Goal: Information Seeking & Learning: Learn about a topic

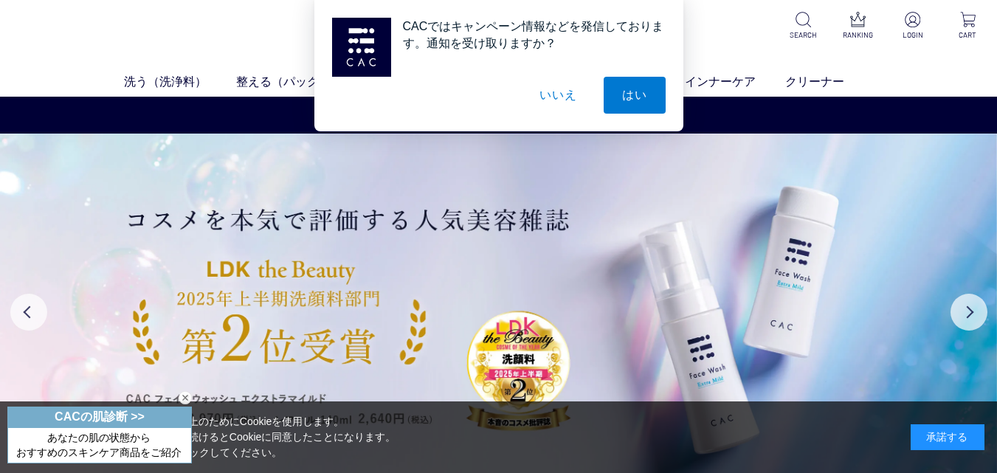
click at [560, 97] on button "いいえ" at bounding box center [558, 95] width 74 height 37
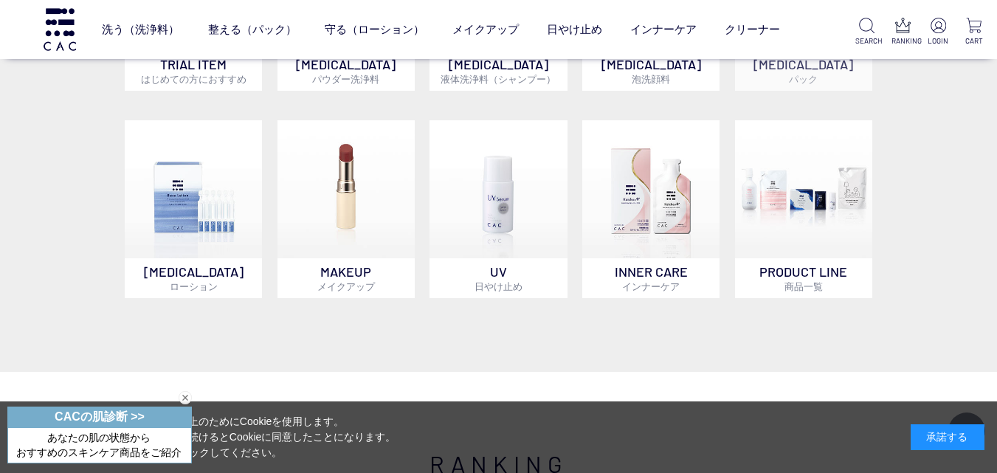
scroll to position [738, 0]
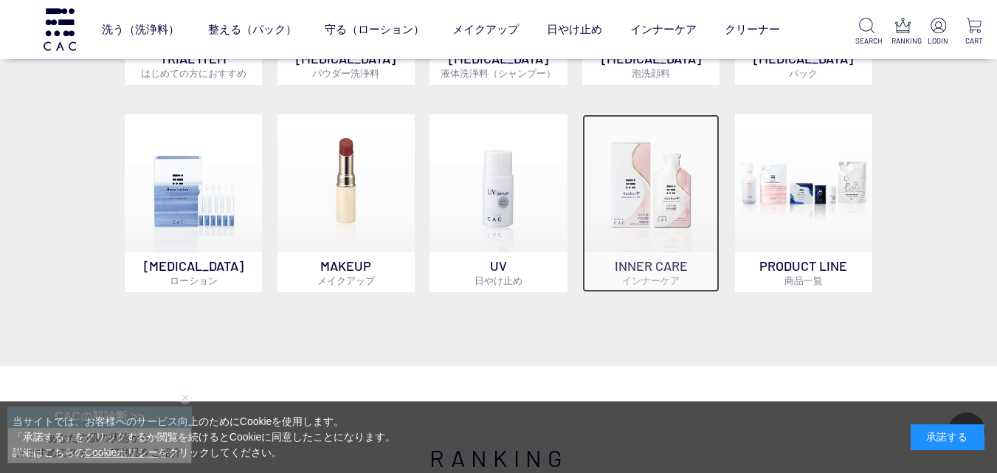
click at [653, 161] on img at bounding box center [650, 182] width 137 height 137
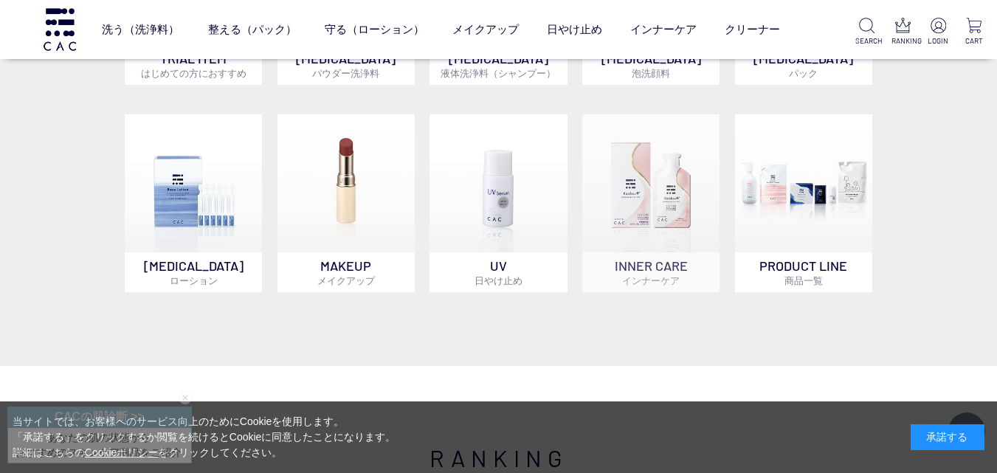
scroll to position [736, 0]
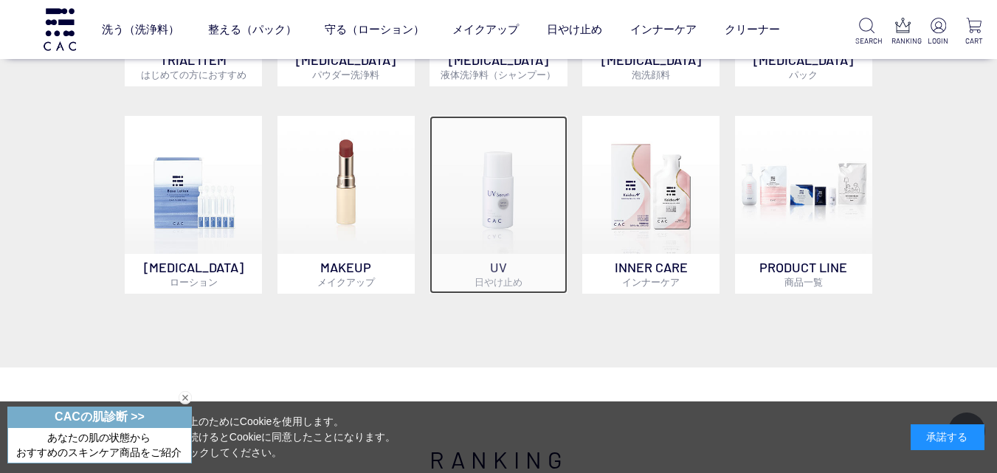
click at [466, 192] on img at bounding box center [497, 184] width 137 height 137
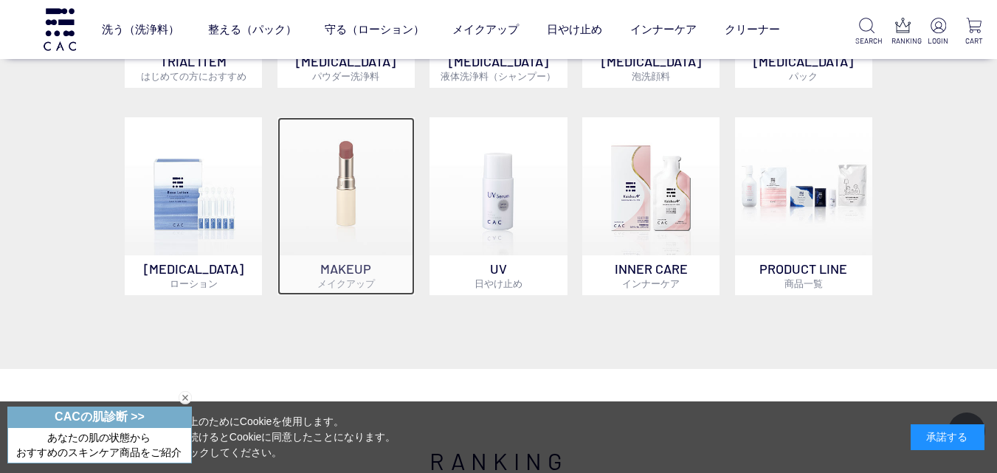
click at [340, 207] on img at bounding box center [345, 185] width 137 height 137
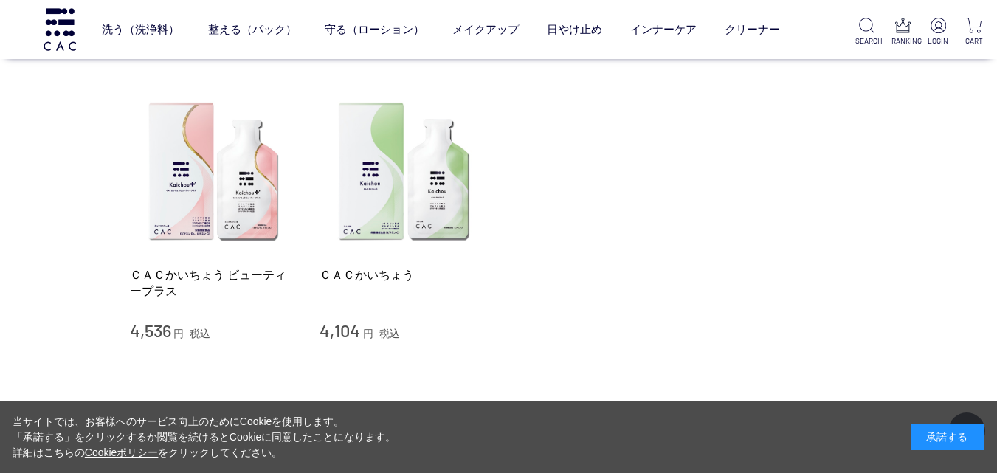
scroll to position [221, 0]
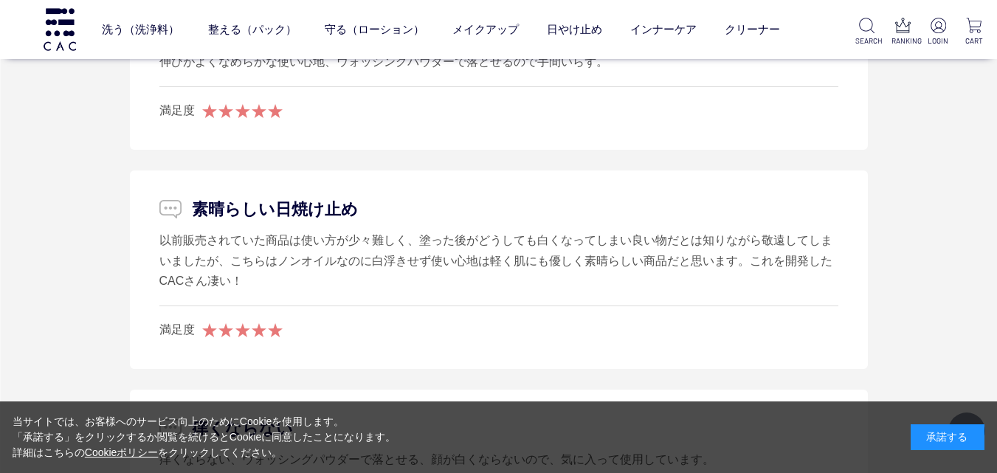
scroll to position [2287, 0]
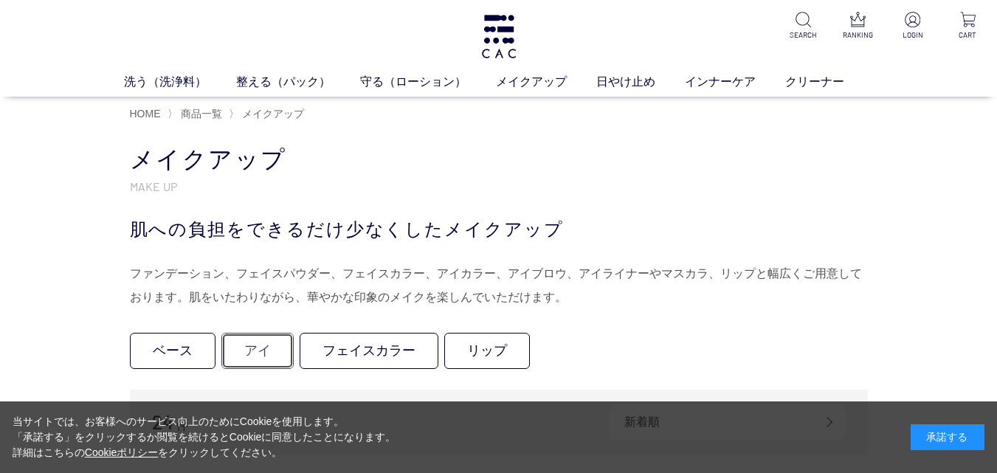
click at [221, 347] on link "アイ" at bounding box center [257, 351] width 72 height 36
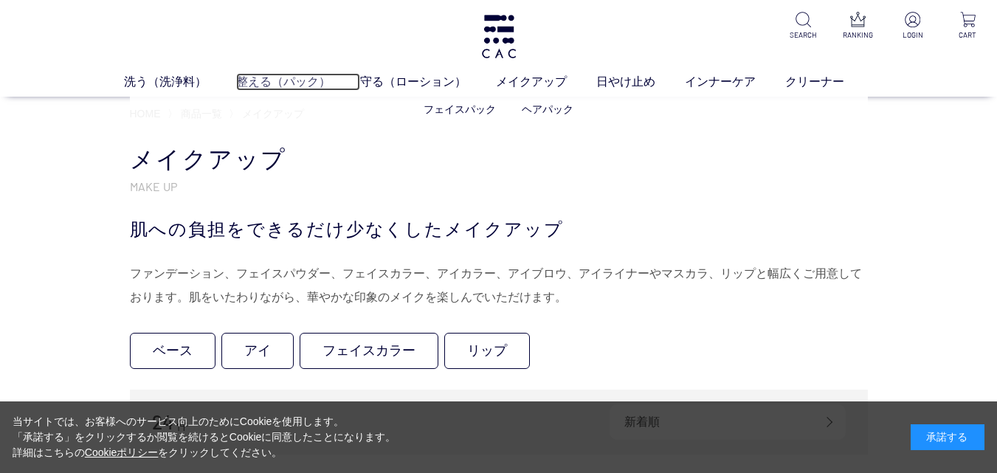
click at [264, 83] on link "整える（パック）" at bounding box center [298, 82] width 124 height 18
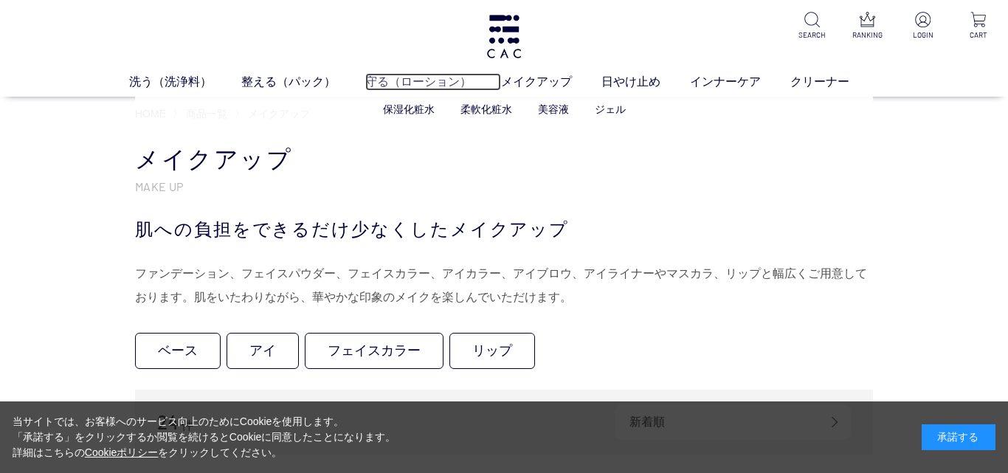
click at [423, 82] on link "守る（ローション）" at bounding box center [433, 82] width 136 height 18
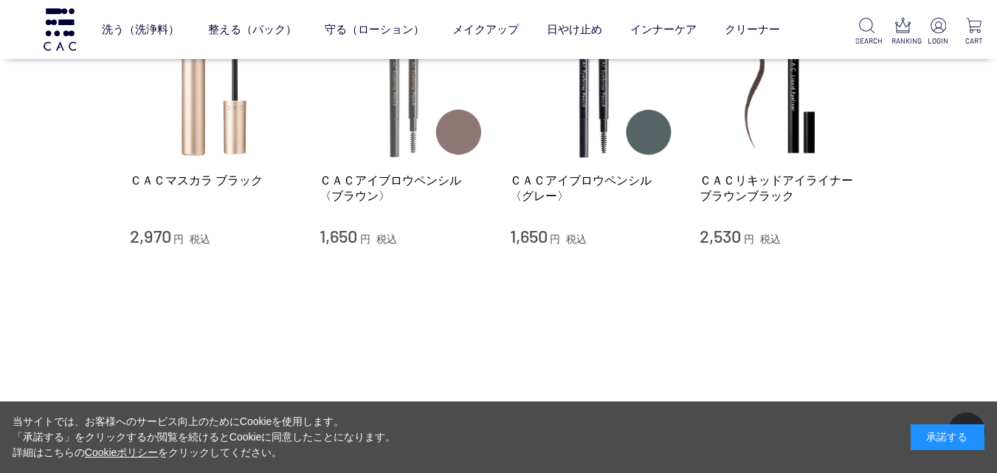
scroll to position [516, 0]
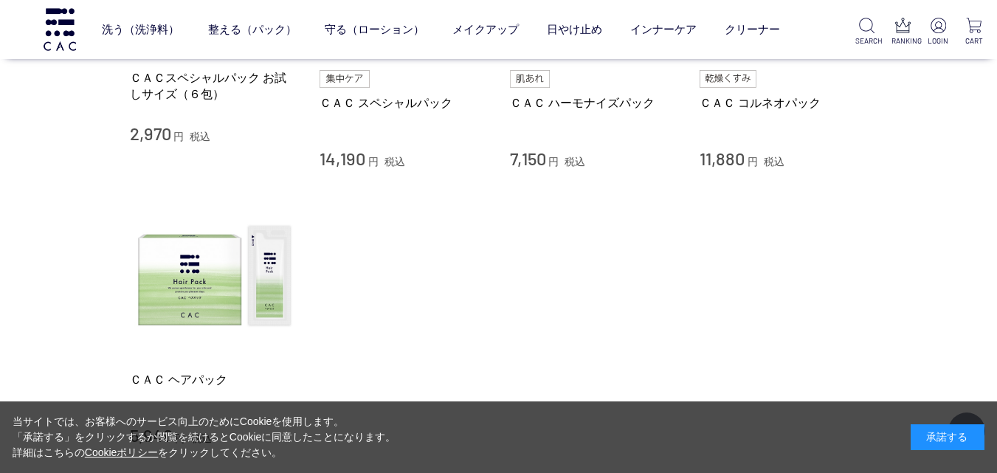
scroll to position [516, 0]
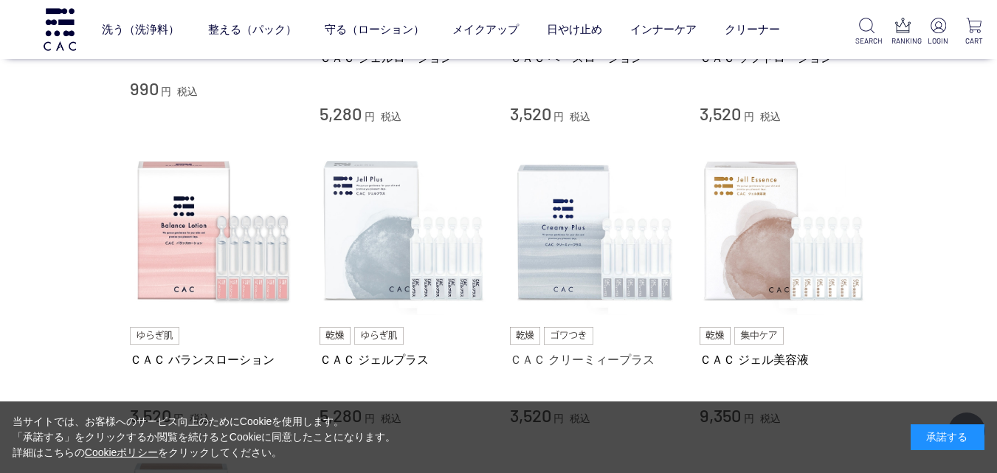
scroll to position [516, 0]
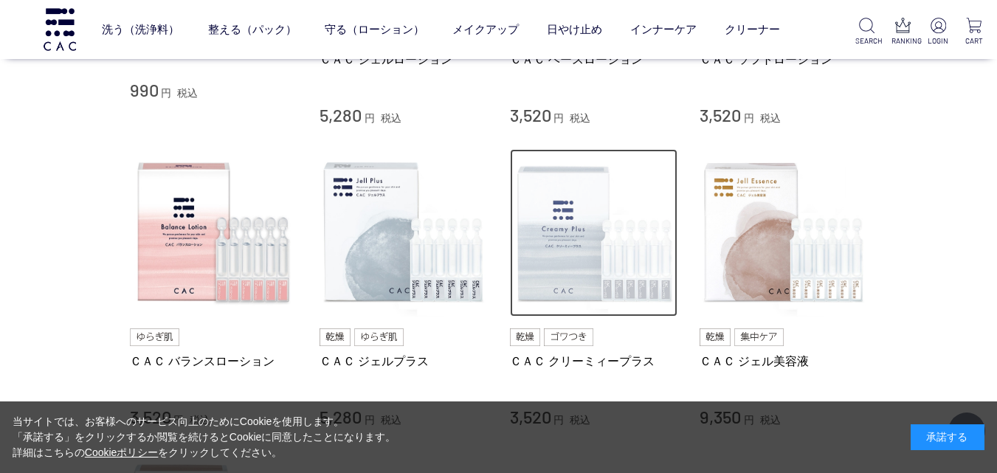
click at [570, 194] on img at bounding box center [594, 233] width 168 height 168
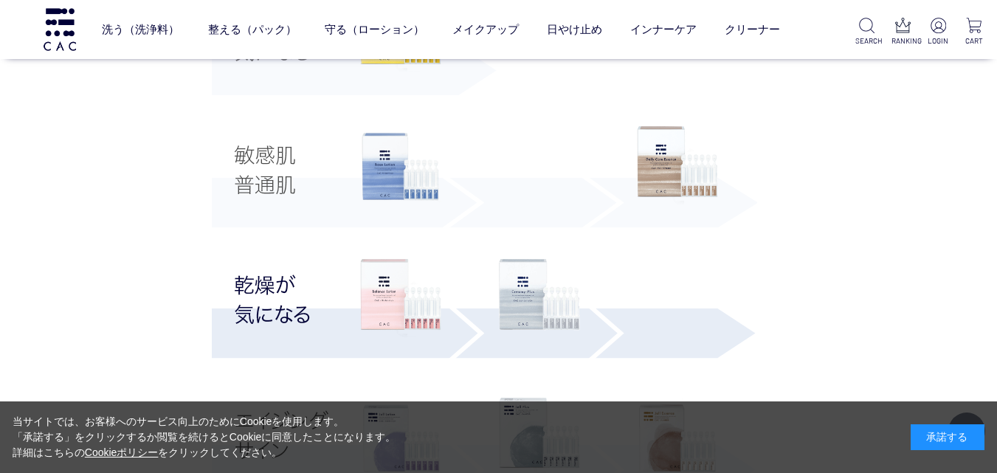
scroll to position [2877, 0]
click at [390, 186] on img at bounding box center [400, 165] width 81 height 81
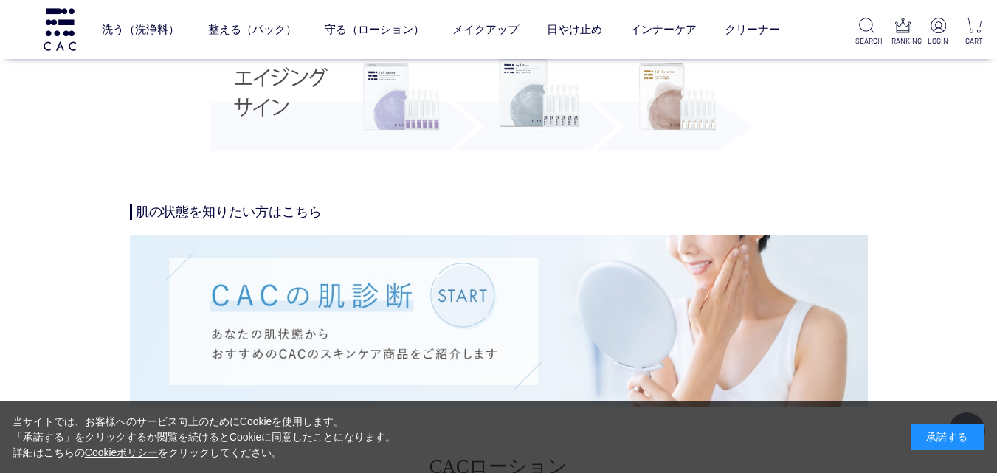
scroll to position [3467, 0]
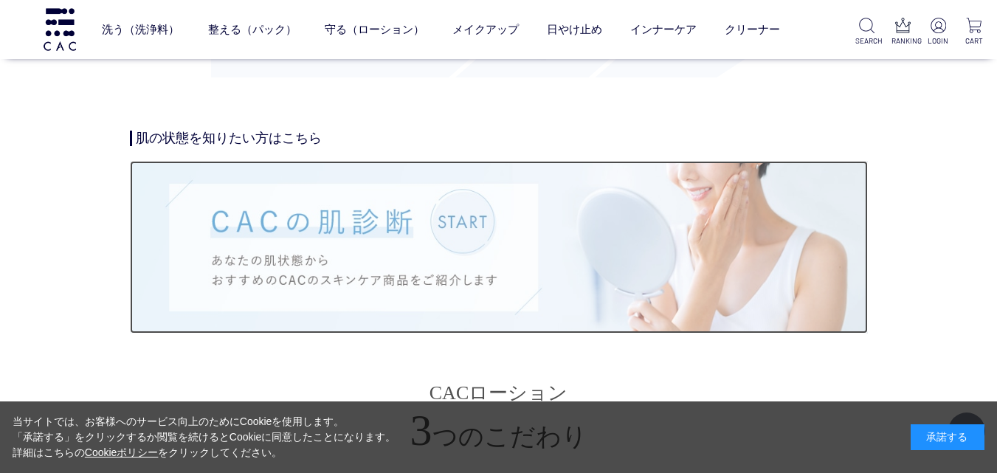
click at [469, 243] on img at bounding box center [499, 247] width 738 height 172
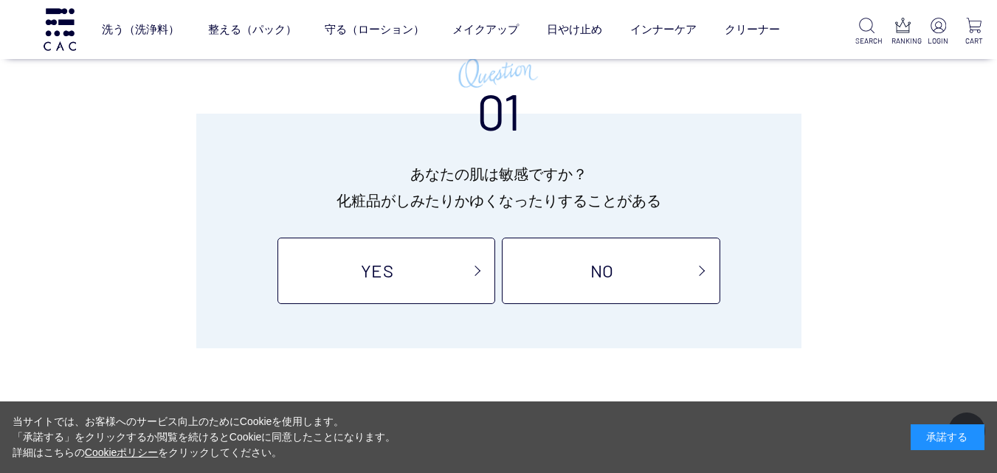
scroll to position [148, 0]
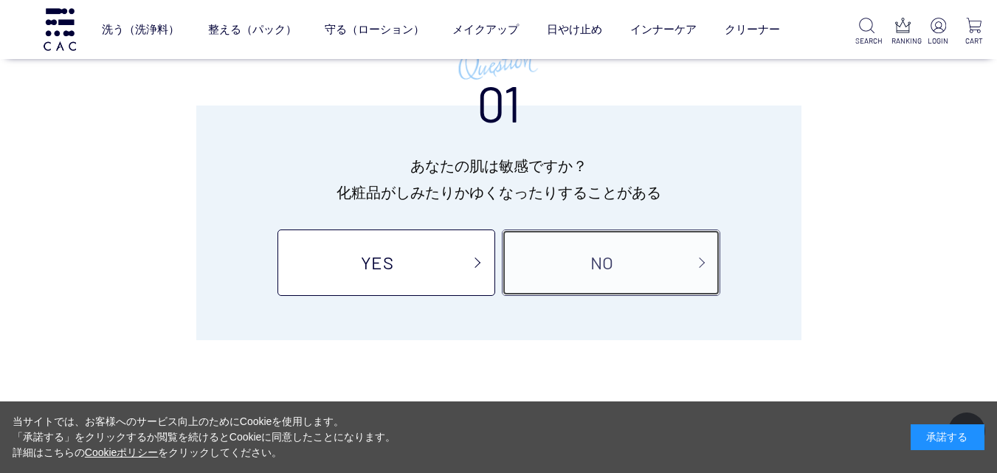
click at [579, 266] on link "NO" at bounding box center [611, 262] width 218 height 66
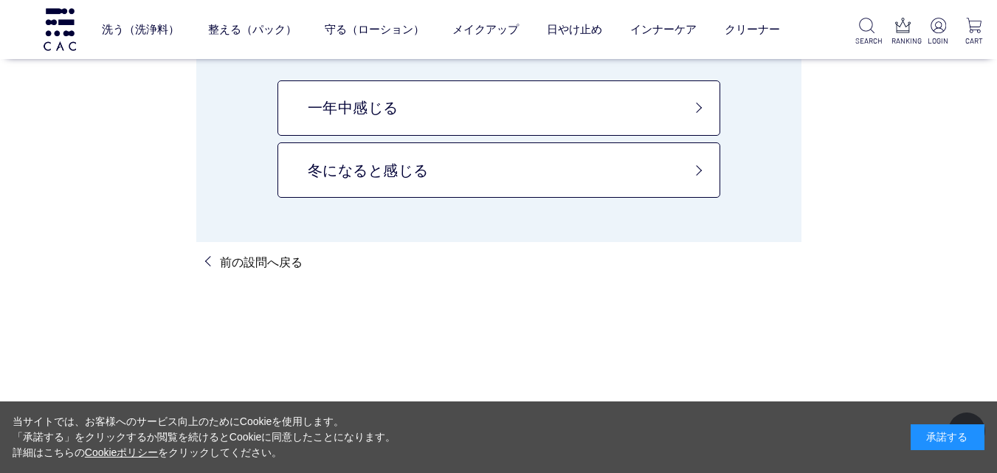
scroll to position [221, 0]
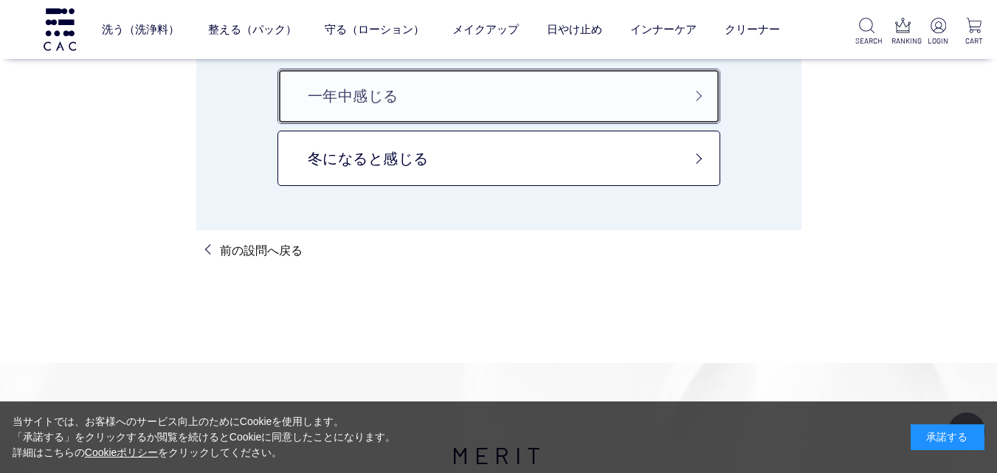
click at [454, 107] on link "一年中感じる" at bounding box center [498, 96] width 443 height 55
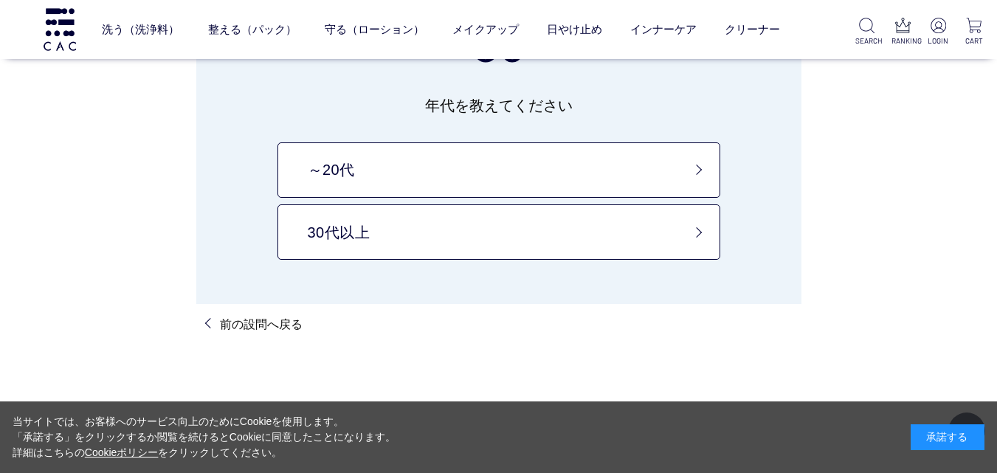
scroll to position [221, 0]
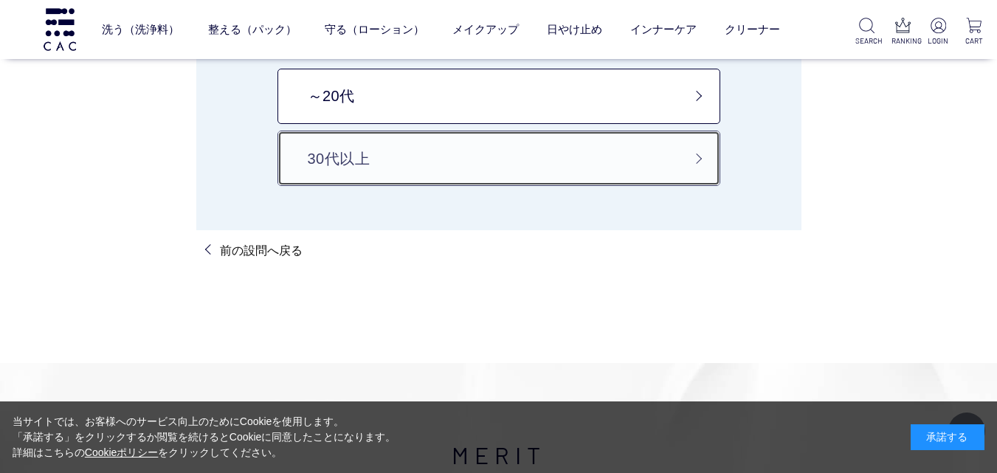
click at [442, 148] on link "30代以上" at bounding box center [498, 158] width 443 height 55
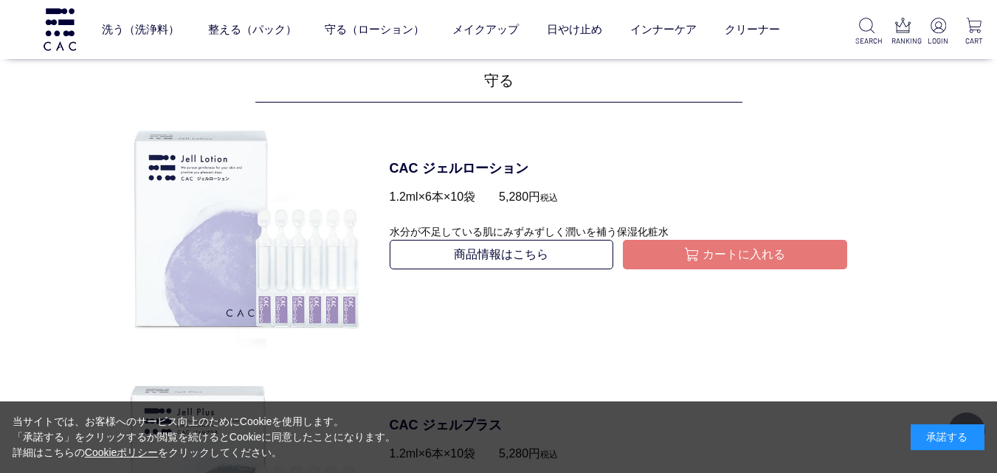
scroll to position [1328, 0]
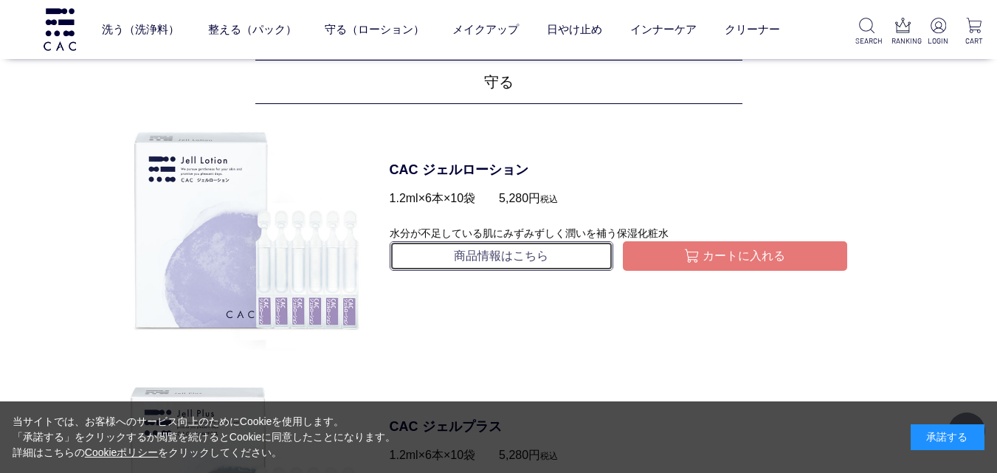
click at [463, 260] on link "商品情報はこちら" at bounding box center [502, 256] width 224 height 30
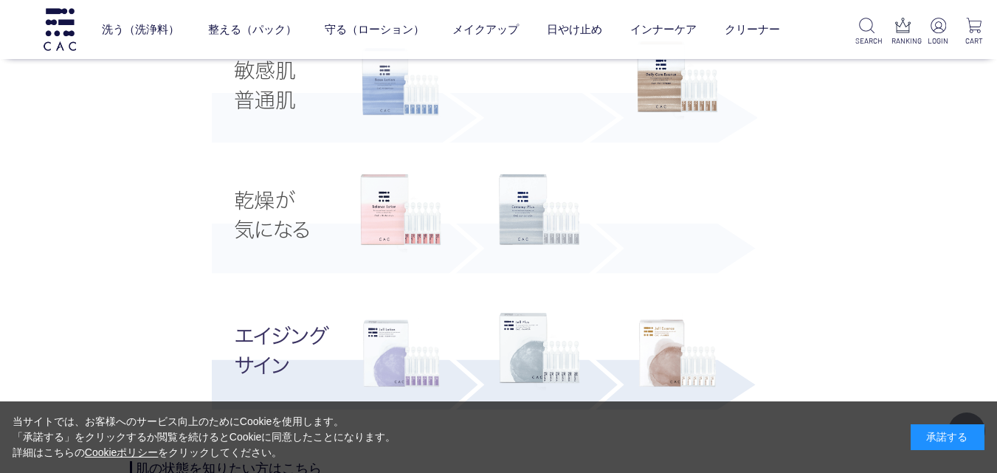
scroll to position [2951, 0]
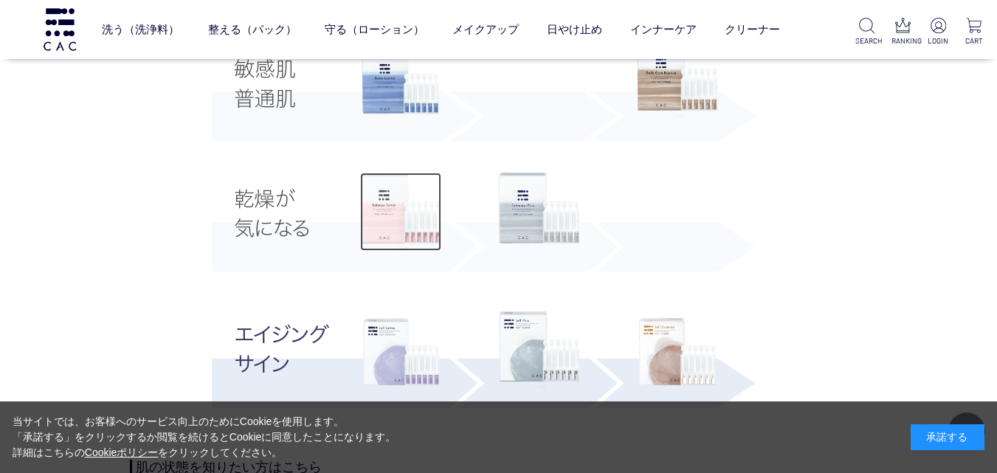
click at [390, 207] on img at bounding box center [400, 212] width 81 height 78
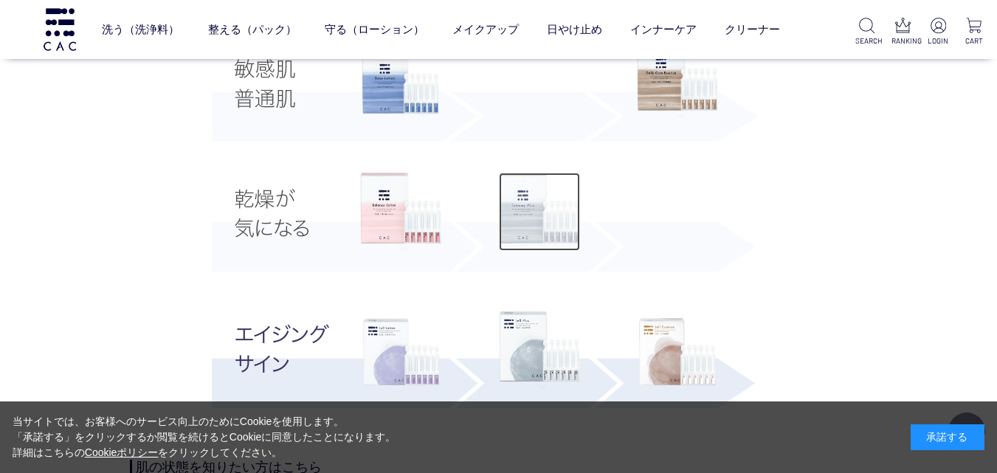
click at [505, 230] on img at bounding box center [539, 212] width 81 height 78
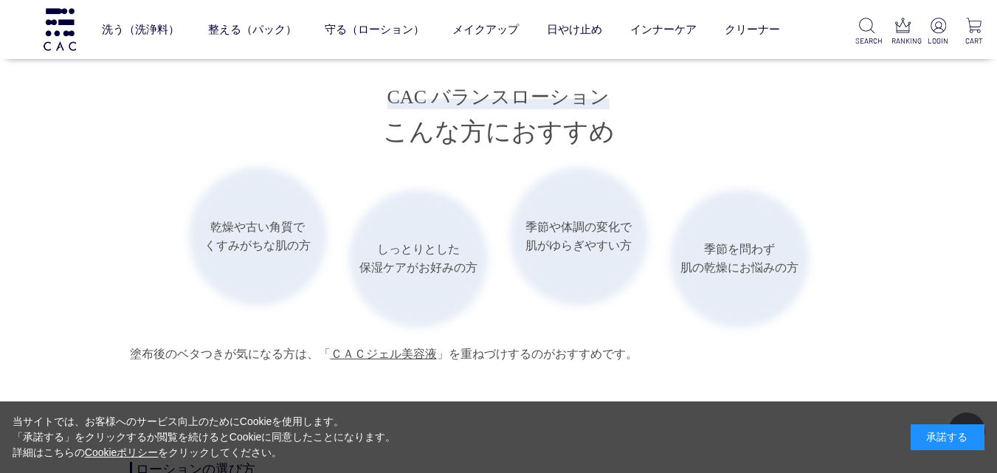
scroll to position [2213, 0]
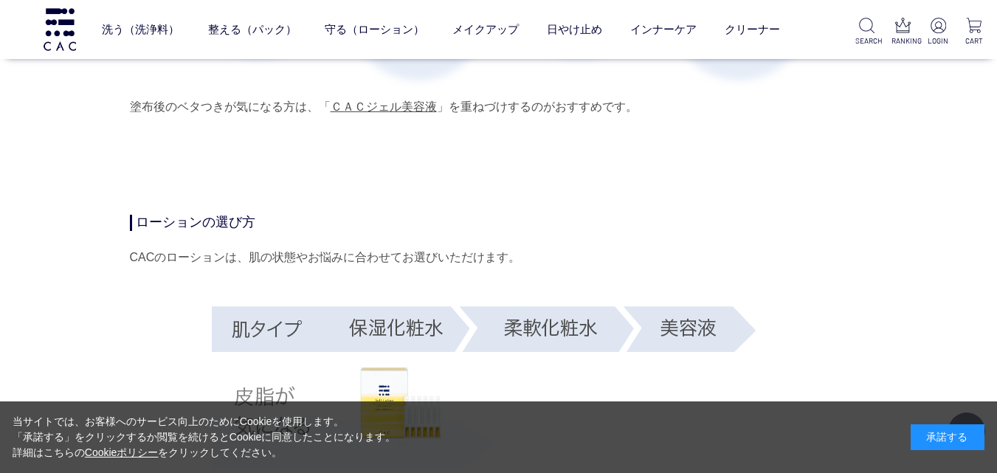
scroll to position [2508, 0]
